Goal: Task Accomplishment & Management: Complete application form

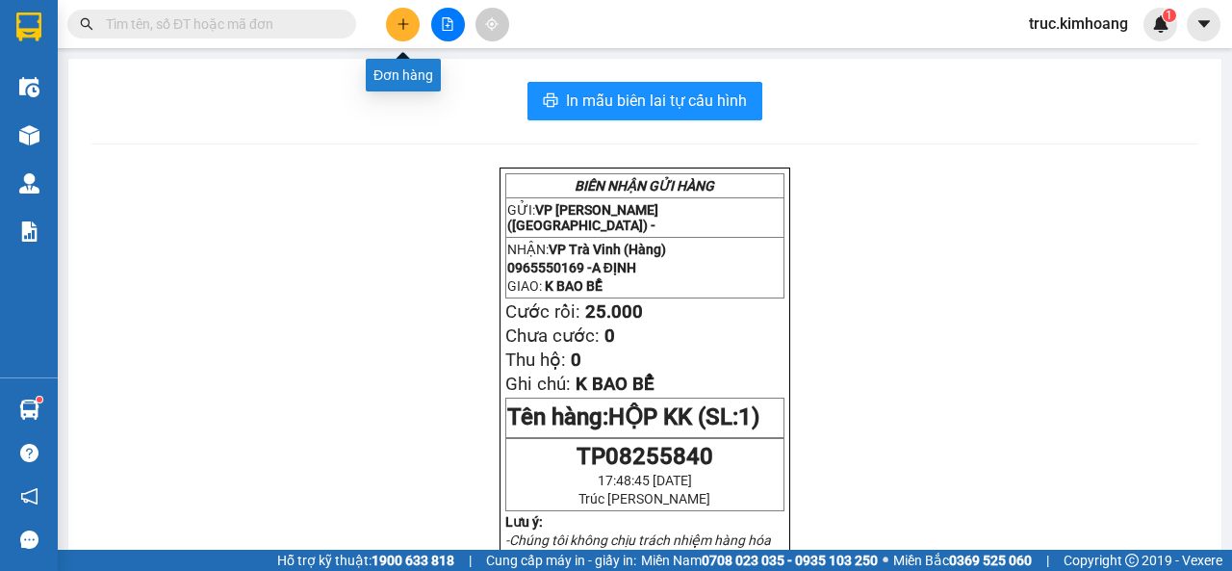
click at [397, 19] on icon "plus" at bounding box center [402, 23] width 13 height 13
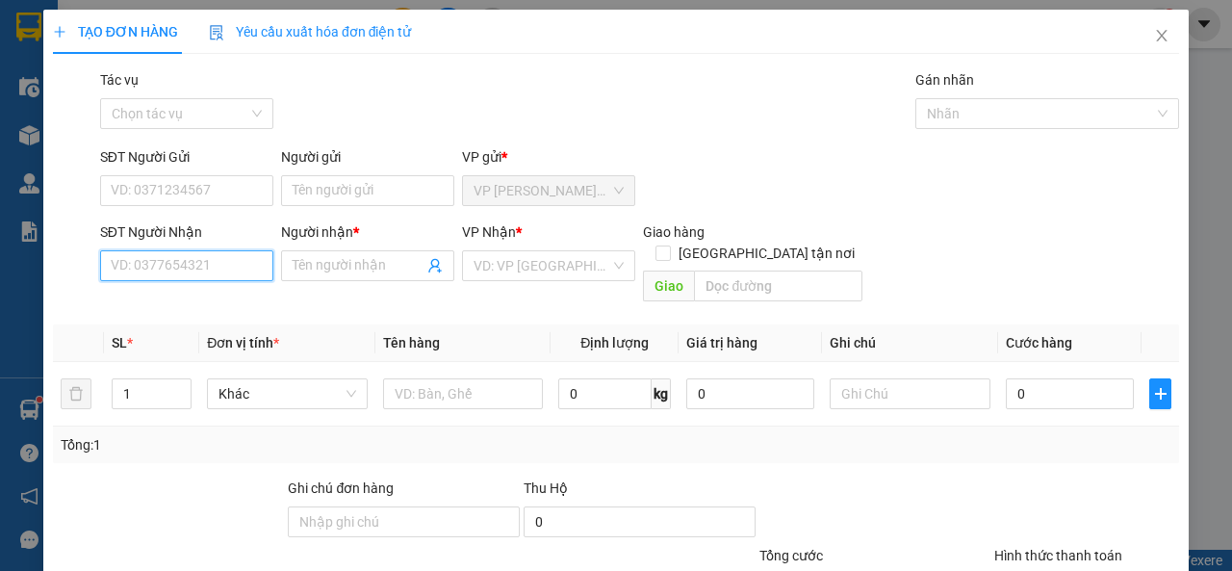
click at [180, 271] on input "SĐT Người Nhận" at bounding box center [186, 265] width 173 height 31
click at [325, 265] on input "Người nhận *" at bounding box center [358, 265] width 131 height 21
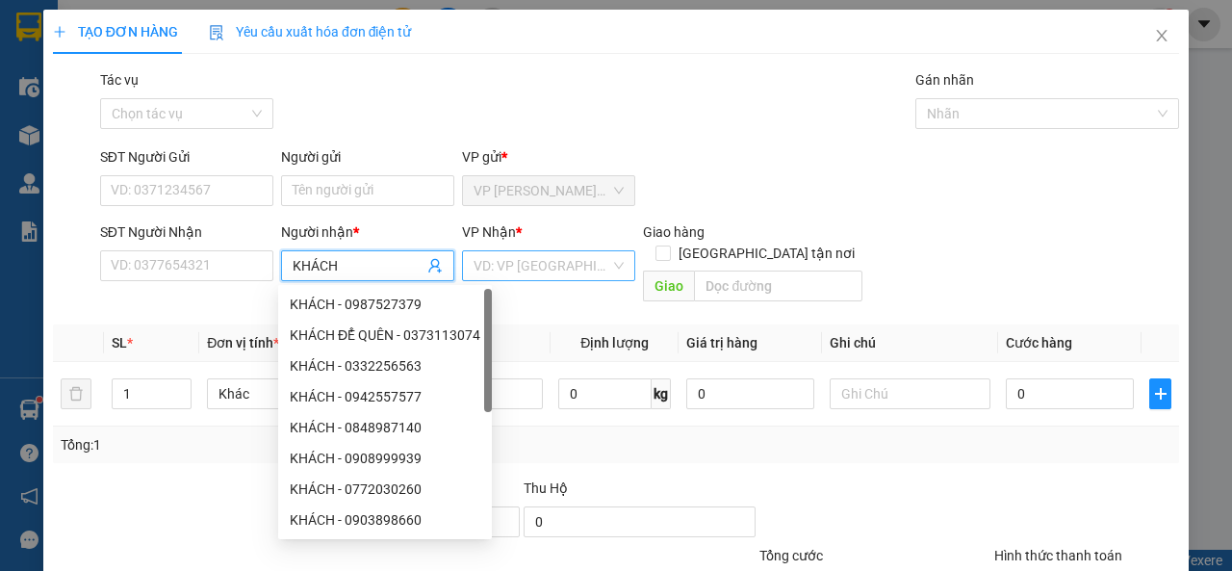
type input "KHÁCH"
click at [498, 262] on input "search" at bounding box center [541, 265] width 137 height 29
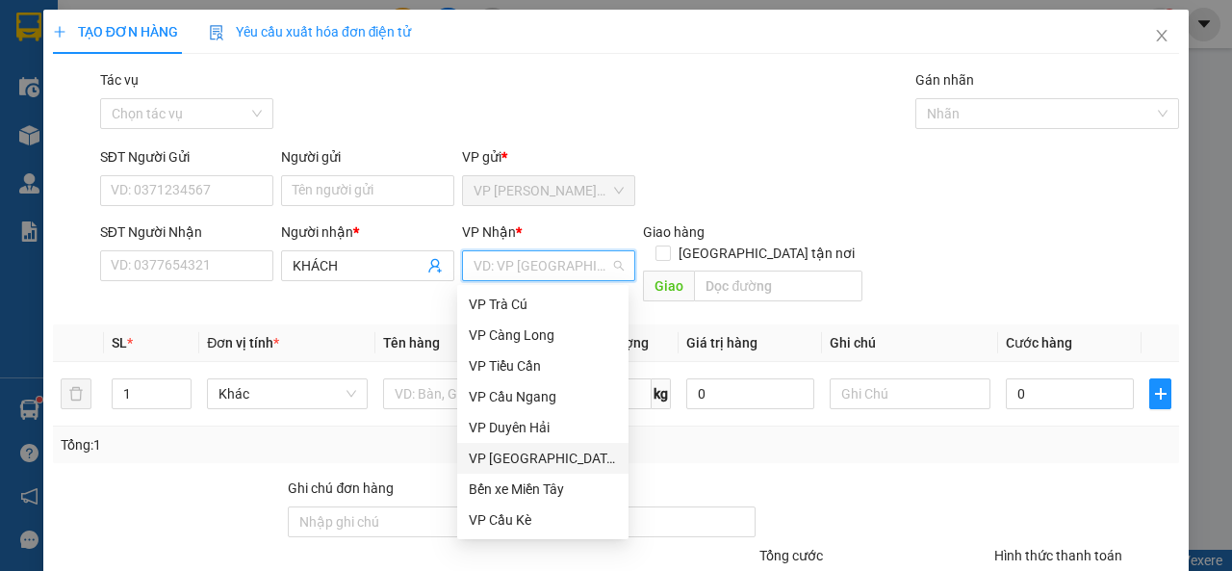
scroll to position [58, 0]
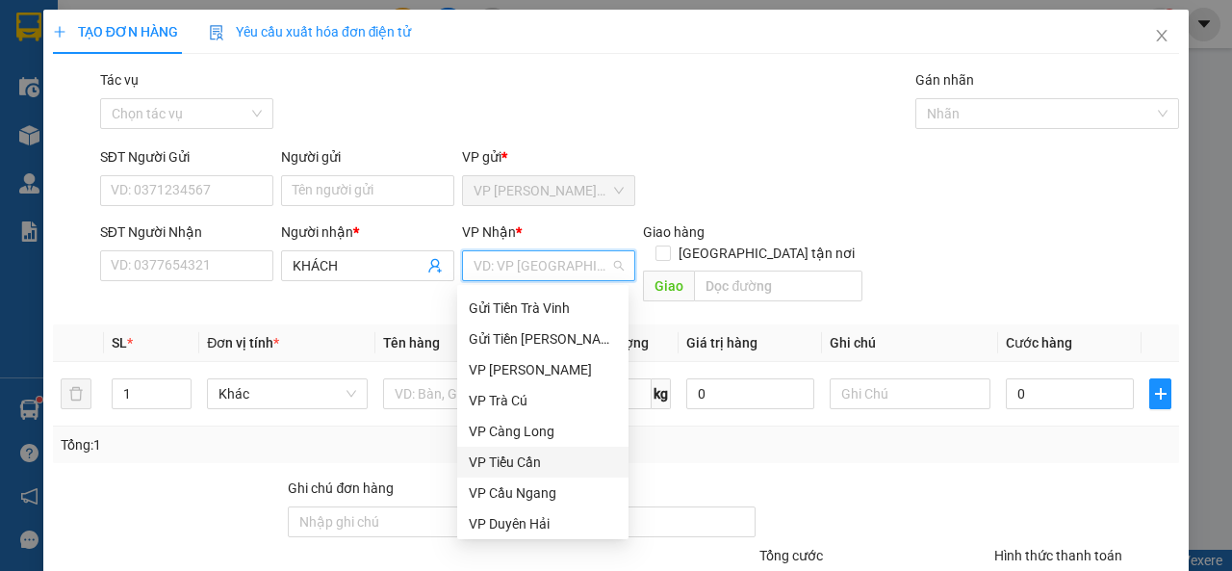
click at [523, 463] on div "VP Tiểu Cần" at bounding box center [543, 461] width 148 height 21
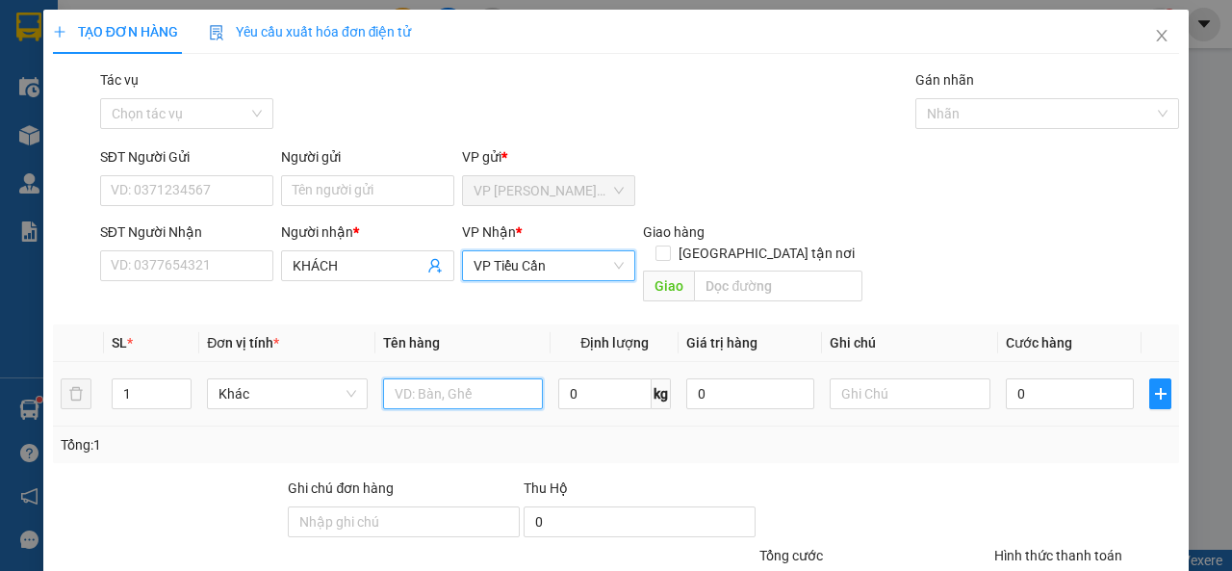
click at [457, 378] on input "text" at bounding box center [463, 393] width 161 height 31
type input "XE MÁY KK"
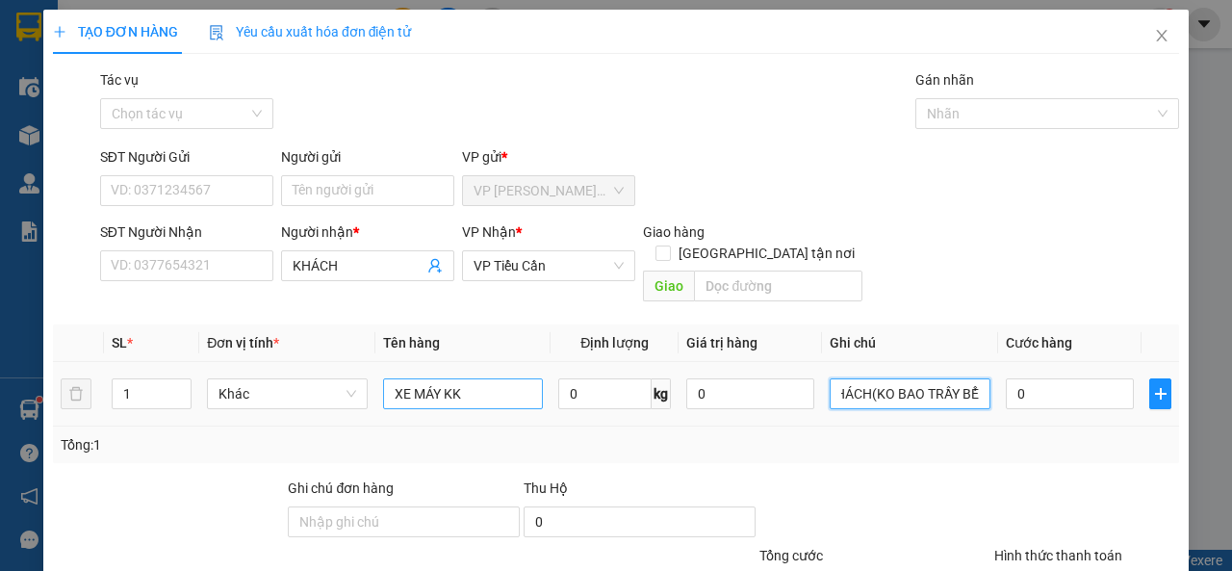
scroll to position [0, 39]
type input "GA KHÁCH(KO BAO TRẦY BỂ)"
type input "3"
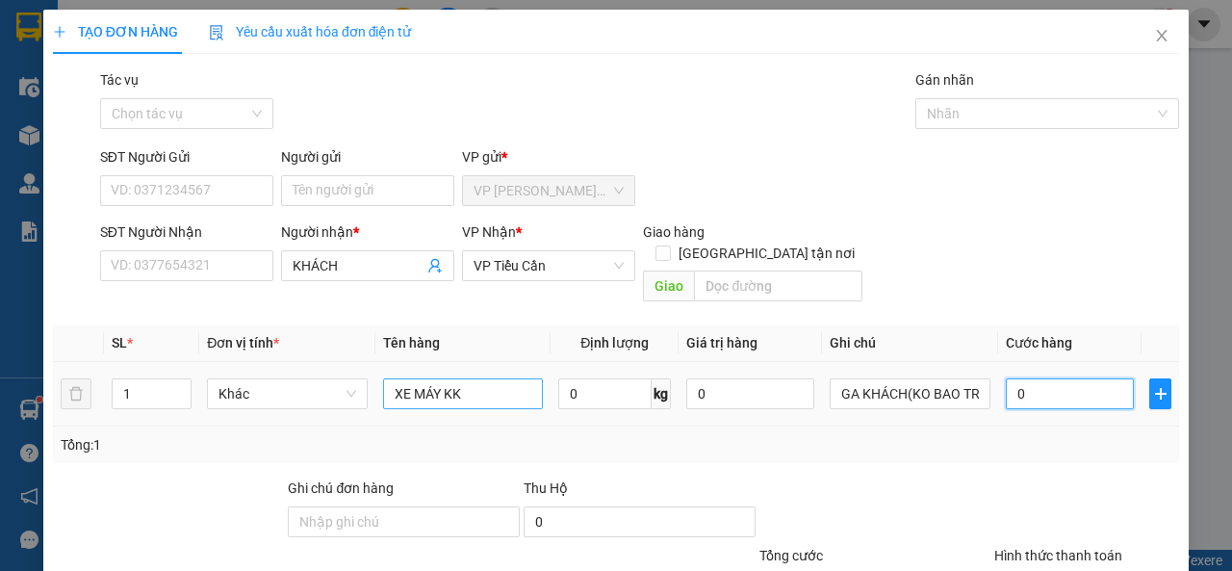
type input "3"
type input "30"
type input "300"
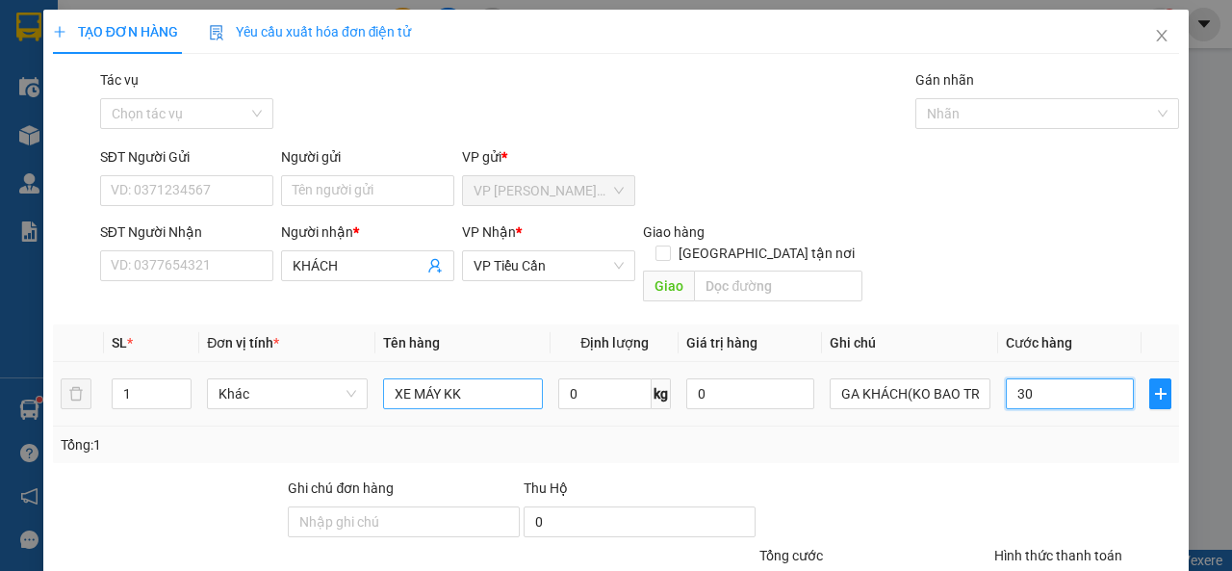
type input "300"
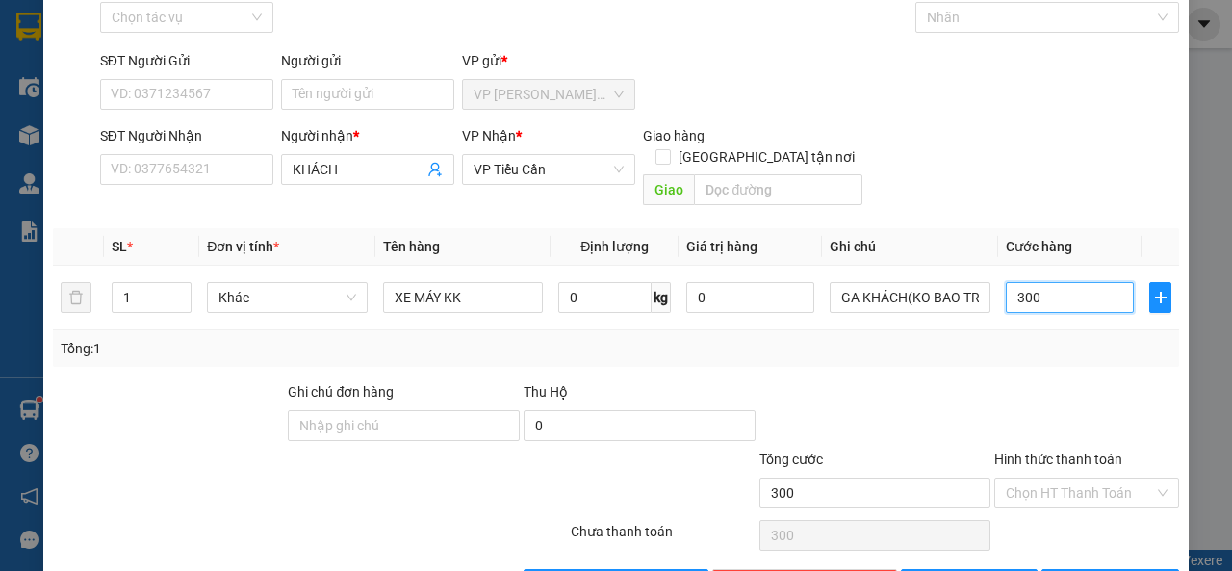
scroll to position [141, 0]
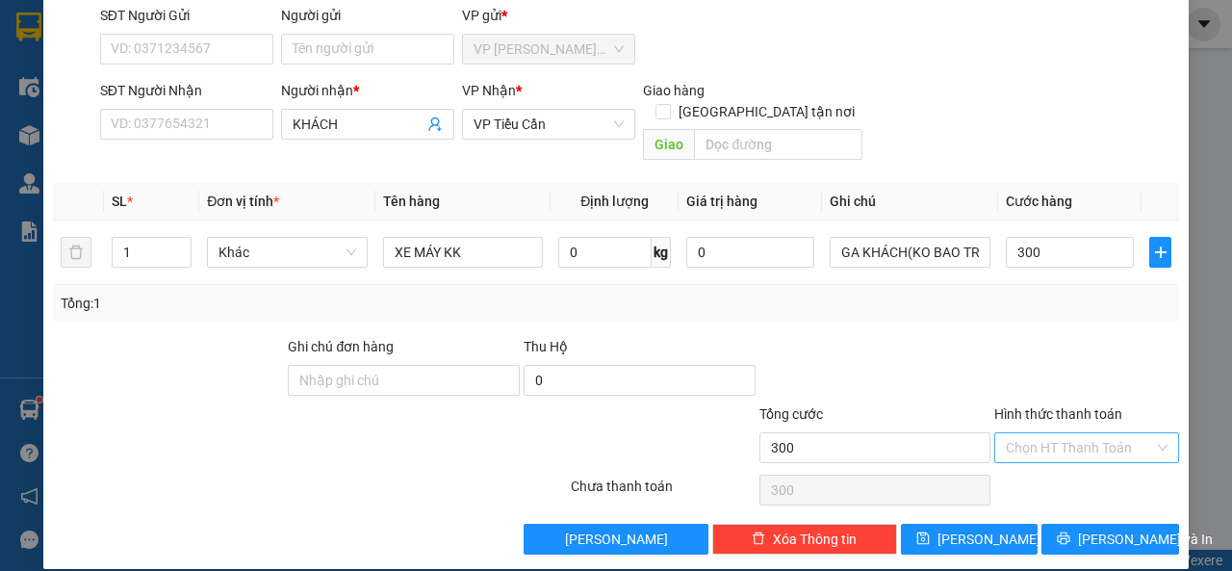
type input "300.000"
click at [1049, 433] on input "Hình thức thanh toán" at bounding box center [1080, 447] width 148 height 29
click at [1056, 455] on div "Tại văn phòng" at bounding box center [1074, 464] width 159 height 21
type input "0"
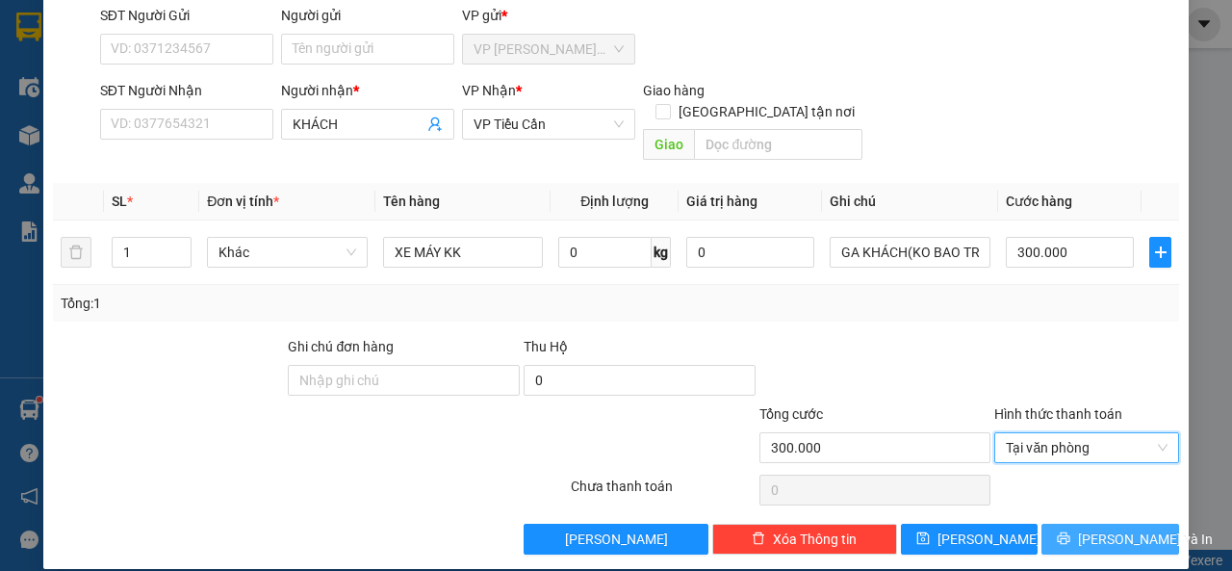
click at [1060, 531] on icon "printer" at bounding box center [1063, 537] width 13 height 13
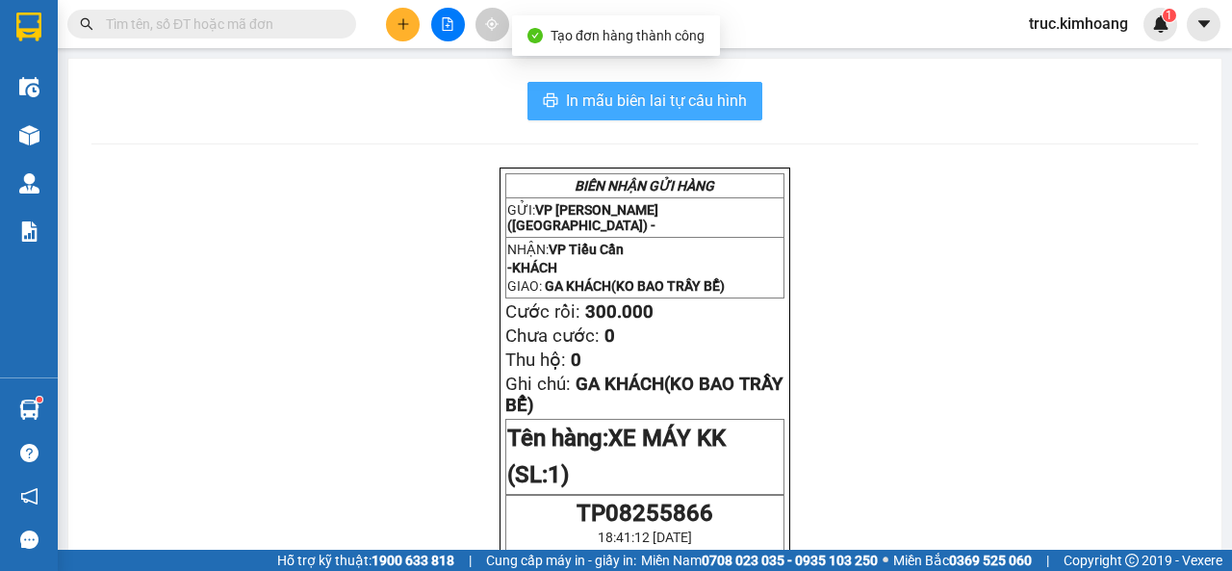
click at [610, 106] on span "In mẫu biên lai tự cấu hình" at bounding box center [656, 101] width 181 height 24
